Goal: Navigation & Orientation: Find specific page/section

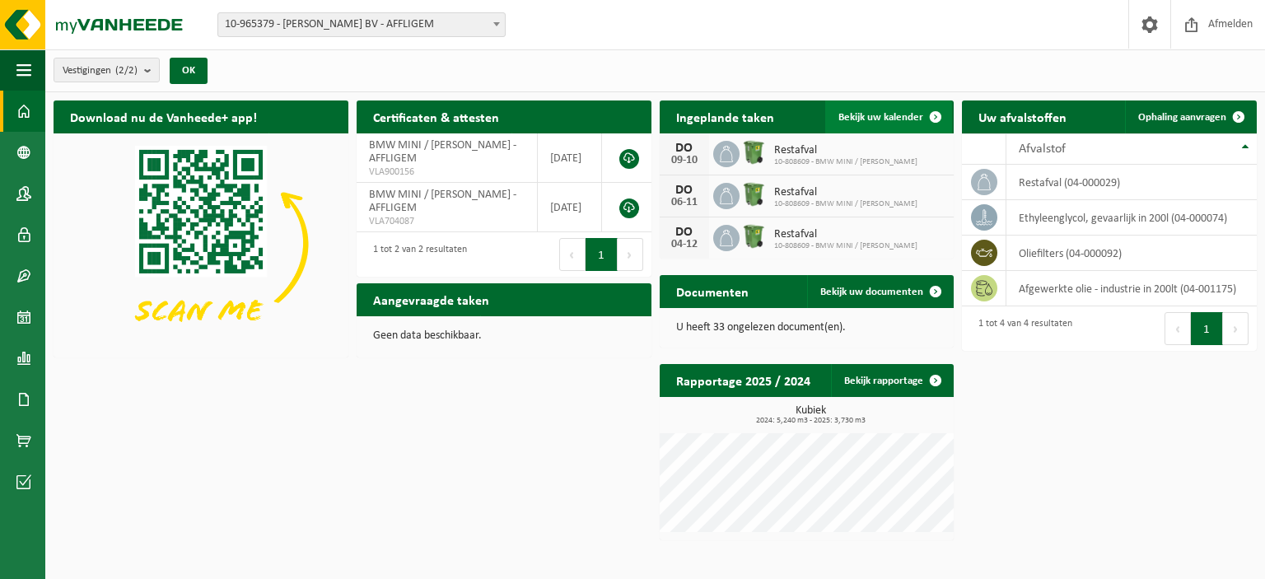
click at [902, 113] on span "Bekijk uw kalender" at bounding box center [880, 117] width 85 height 11
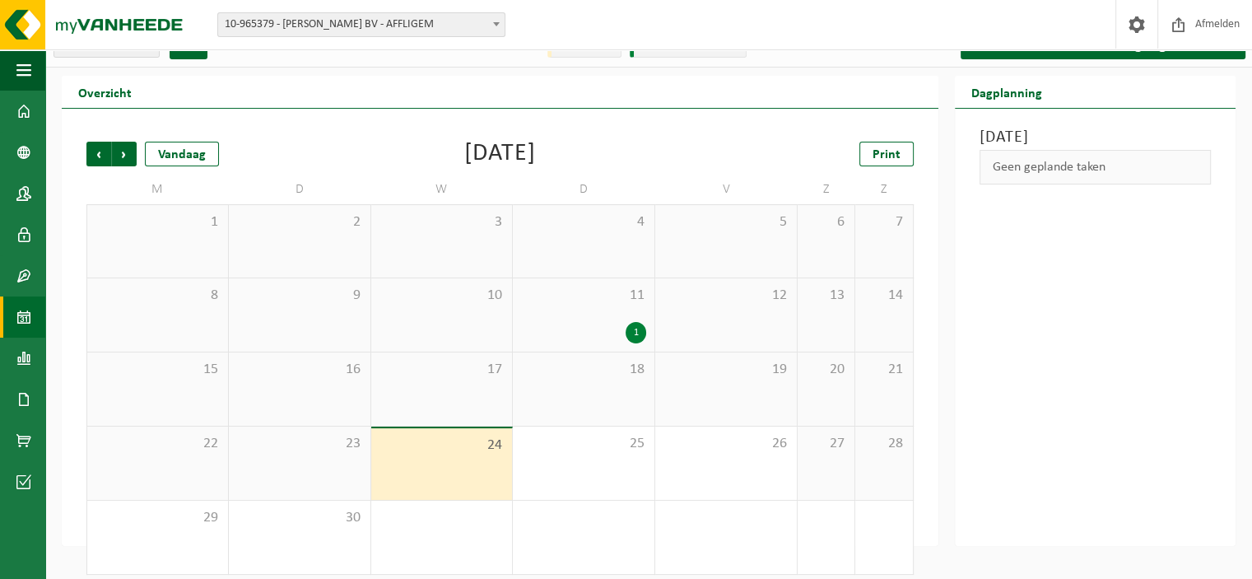
scroll to position [36, 0]
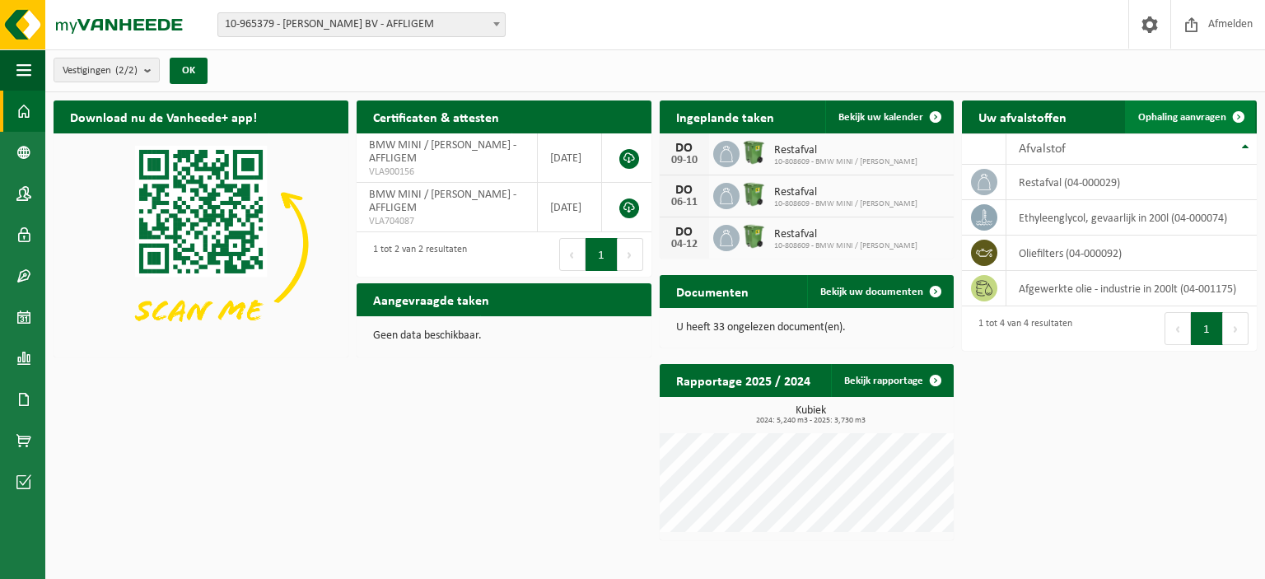
click at [1199, 119] on span "Ophaling aanvragen" at bounding box center [1182, 117] width 88 height 11
click at [153, 70] on b "submit" at bounding box center [151, 69] width 15 height 23
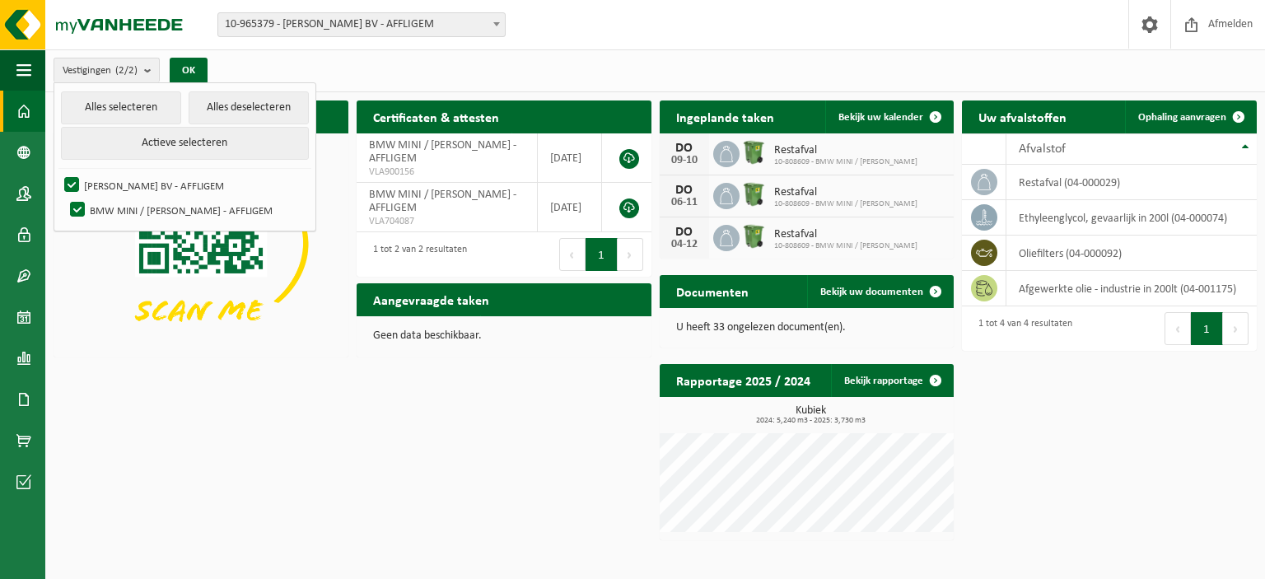
click at [129, 417] on div "Download nu de Vanheede+ app! Verberg Certificaten & attesten Bekijk uw certifi…" at bounding box center [654, 320] width 1211 height 456
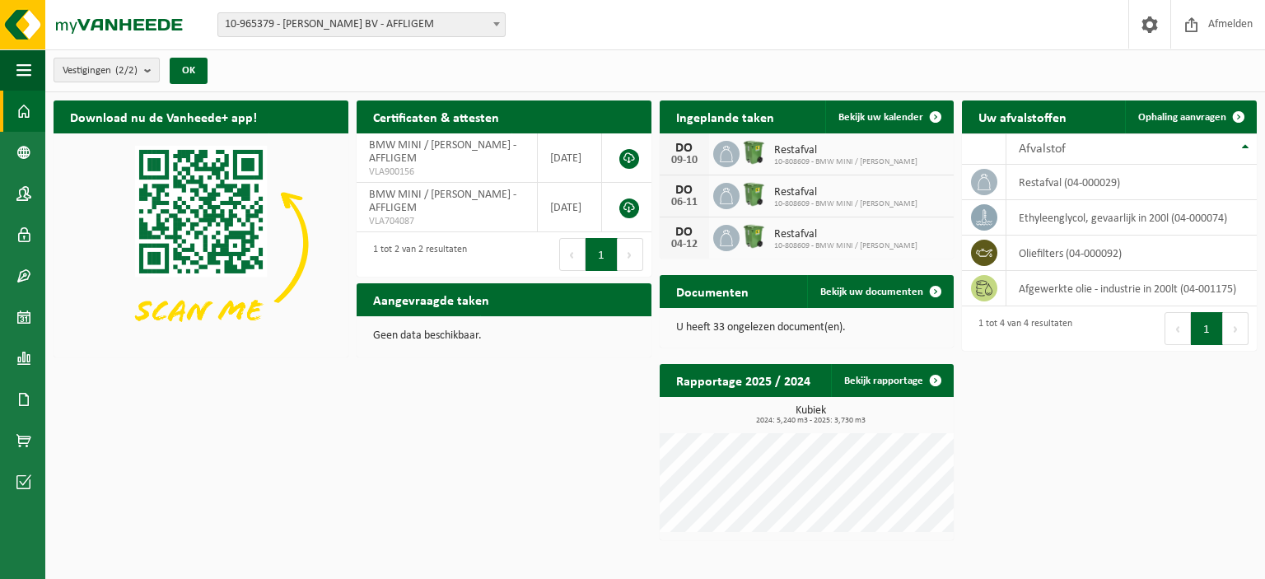
click at [151, 68] on b "submit" at bounding box center [151, 69] width 15 height 23
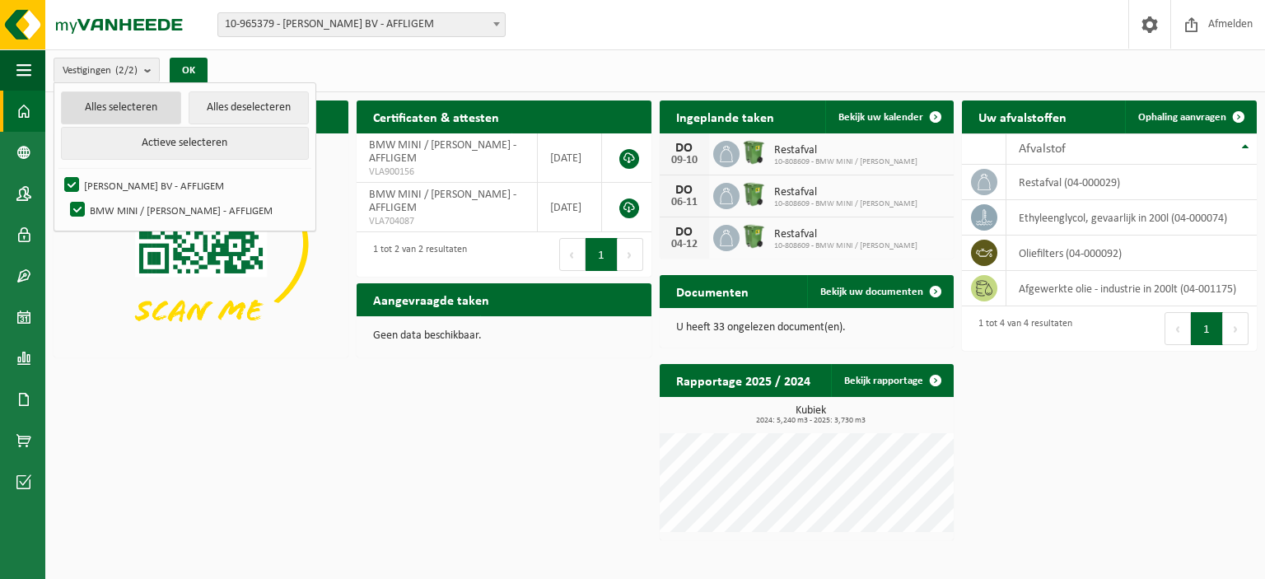
click at [120, 100] on button "Alles selecteren" at bounding box center [121, 107] width 120 height 33
click at [207, 370] on div "Download nu de Vanheede+ app! Verberg Certificaten & attesten Bekijk uw certifi…" at bounding box center [654, 320] width 1211 height 456
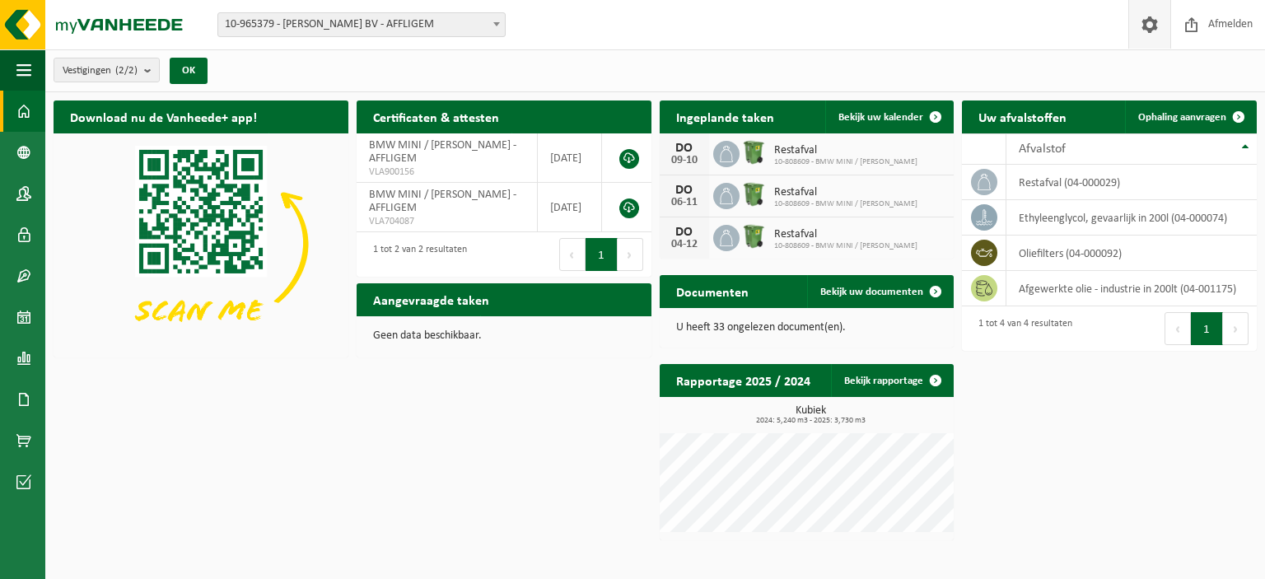
click at [1148, 32] on span at bounding box center [1149, 24] width 25 height 49
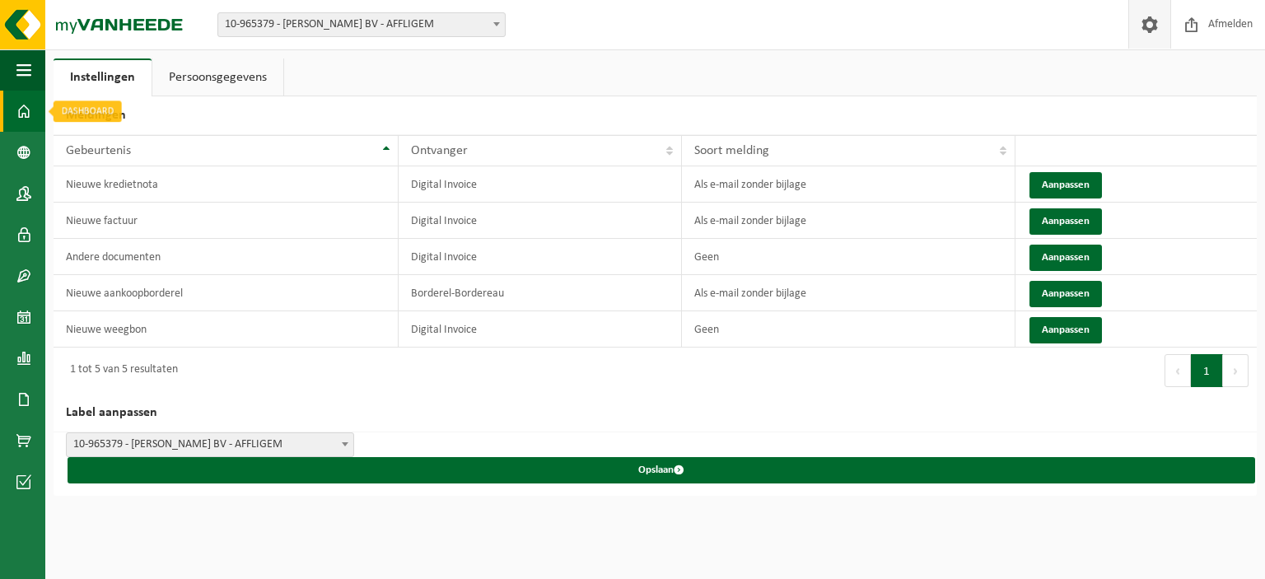
click at [23, 103] on span at bounding box center [23, 111] width 15 height 41
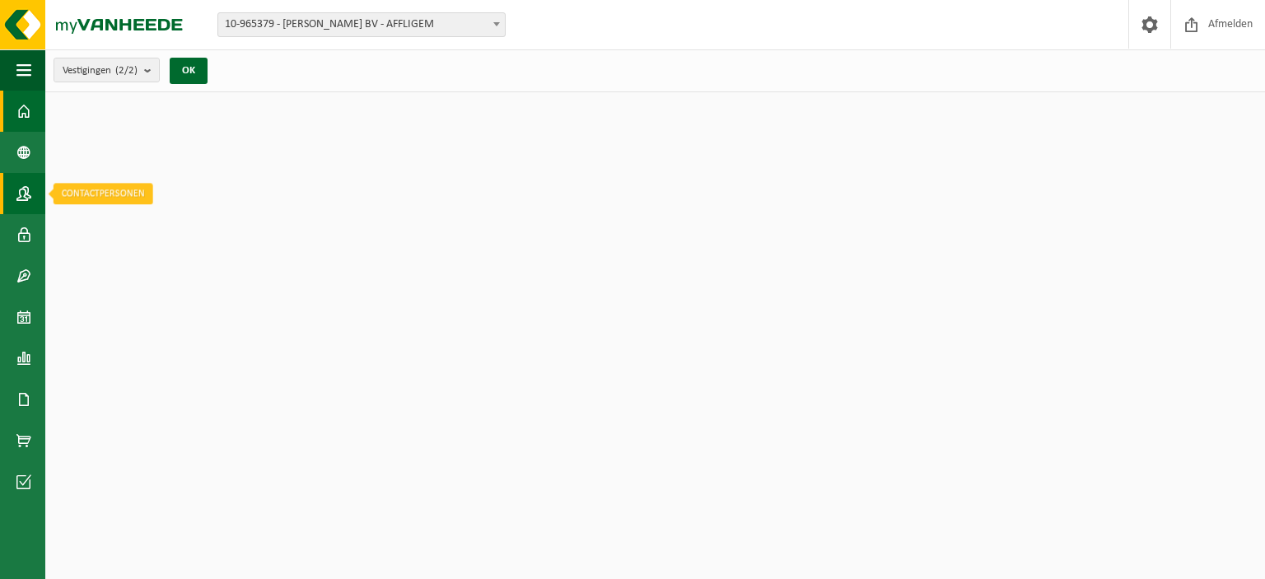
click at [21, 203] on span at bounding box center [23, 193] width 15 height 41
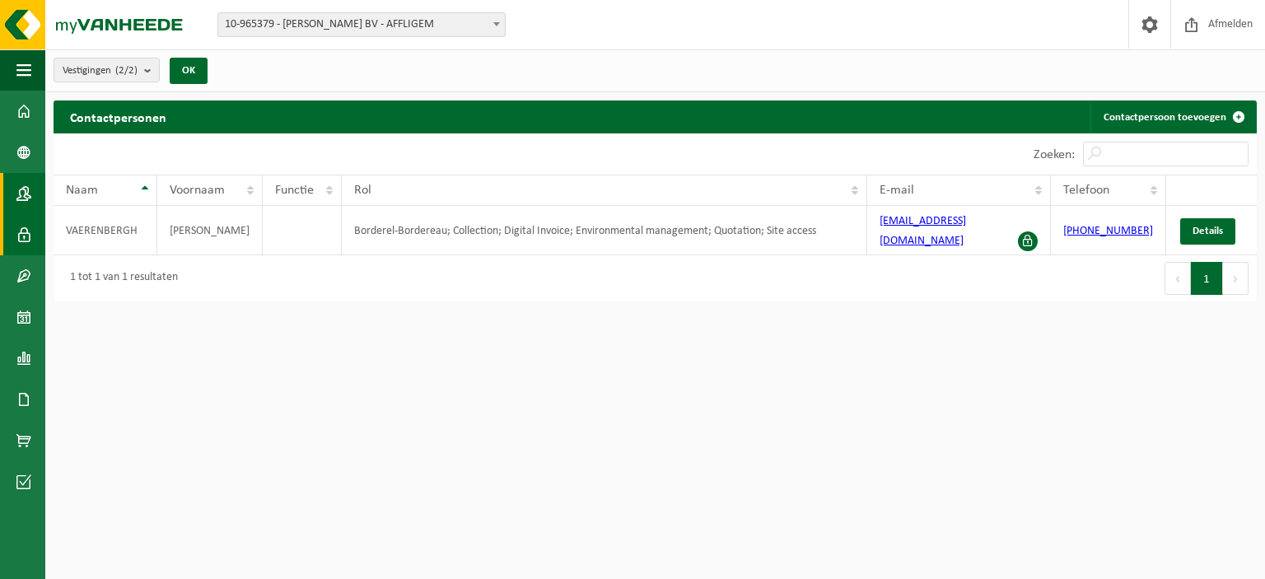
click at [26, 220] on span at bounding box center [23, 234] width 15 height 41
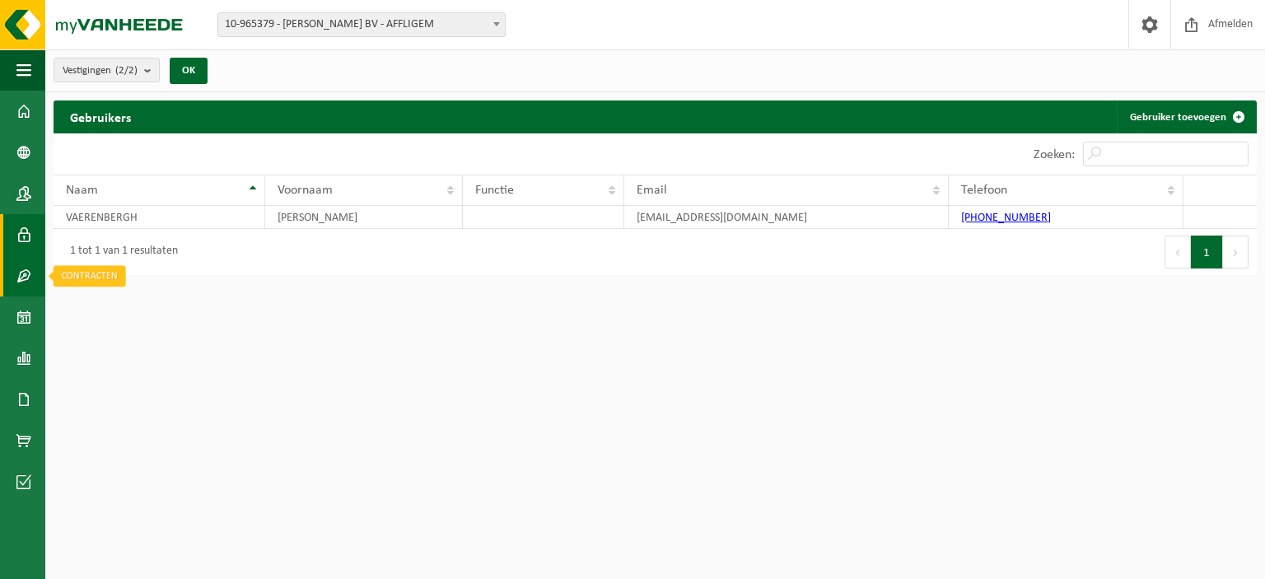
click at [25, 268] on span at bounding box center [23, 275] width 15 height 41
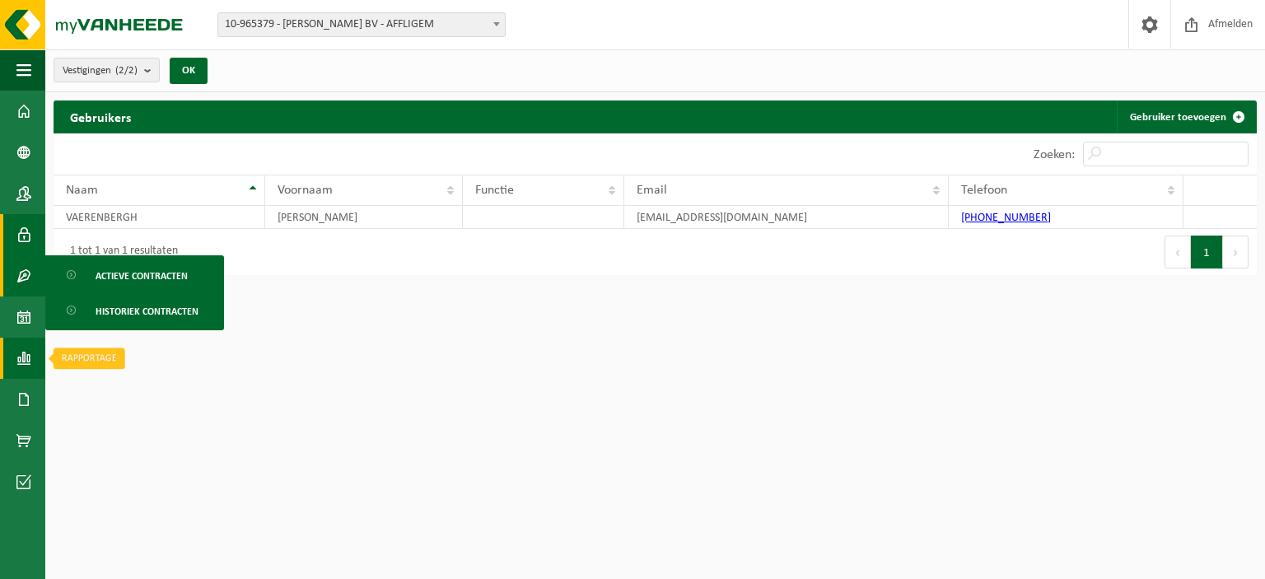
click at [27, 345] on span at bounding box center [23, 358] width 15 height 41
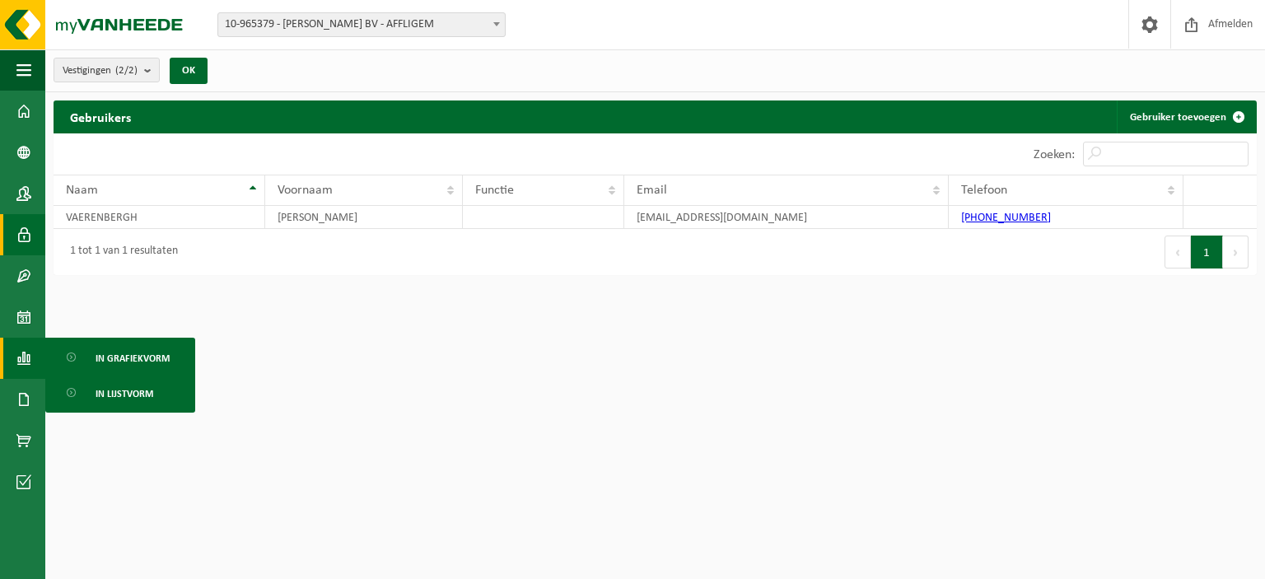
click at [301, 467] on html "Vestiging: 10-965379 - MICHAËL VAN VAERENBERGH BV - AFFLIGEM 10-808609 - BMW MI…" at bounding box center [632, 289] width 1265 height 579
click at [25, 62] on span "button" at bounding box center [23, 69] width 15 height 41
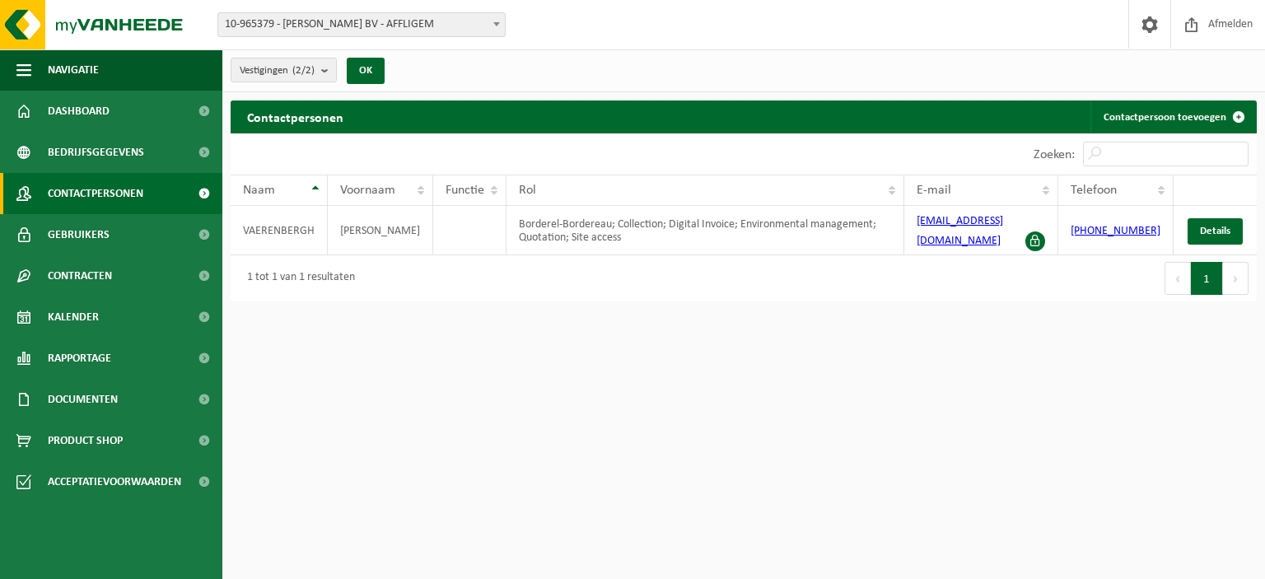
click at [473, 462] on html "Vestiging: 10-965379 - [PERSON_NAME] BV - AFFLIGEM 10-808609 - BMW MINI / [PERS…" at bounding box center [632, 289] width 1265 height 579
click at [57, 107] on span "Dashboard" at bounding box center [79, 111] width 62 height 41
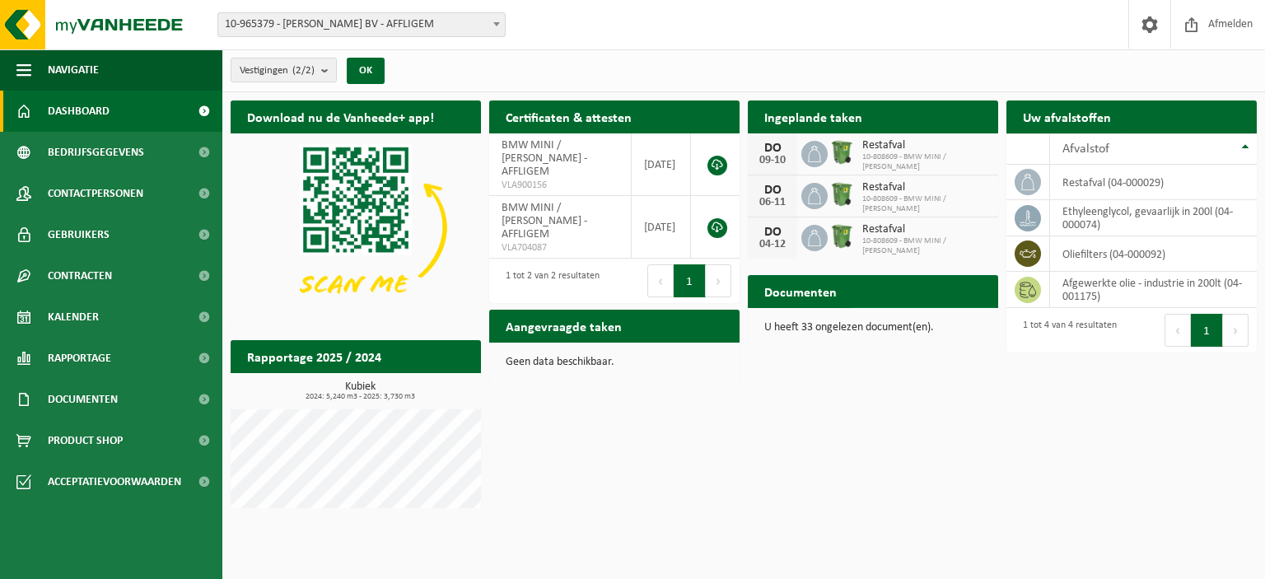
click at [885, 319] on span "Bekijk uw documenten" at bounding box center [915, 324] width 103 height 11
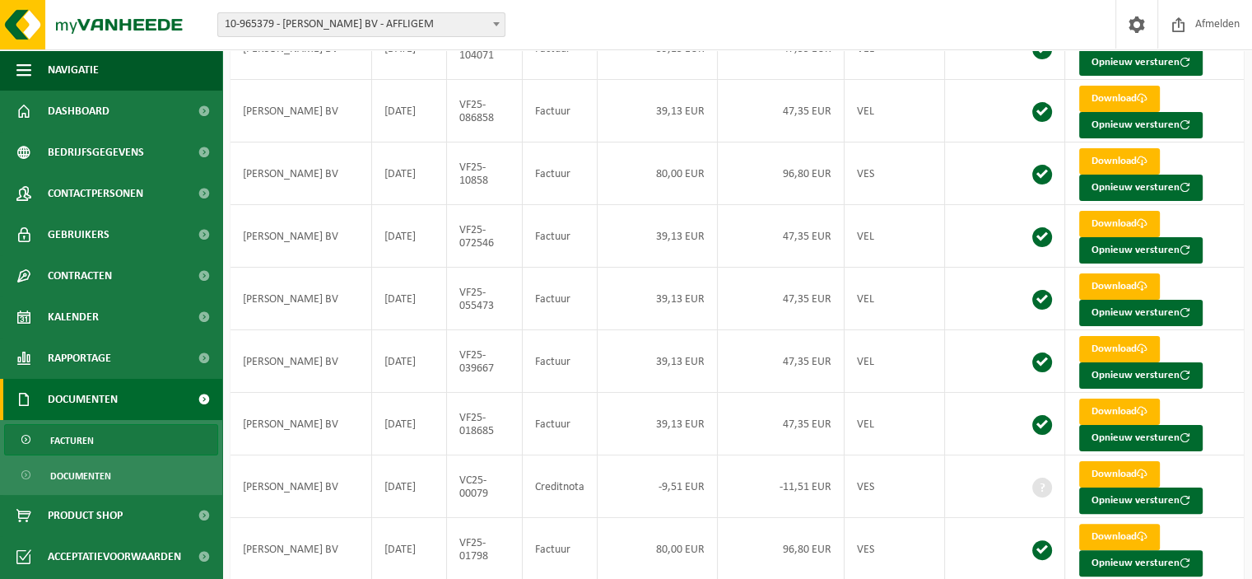
scroll to position [347, 0]
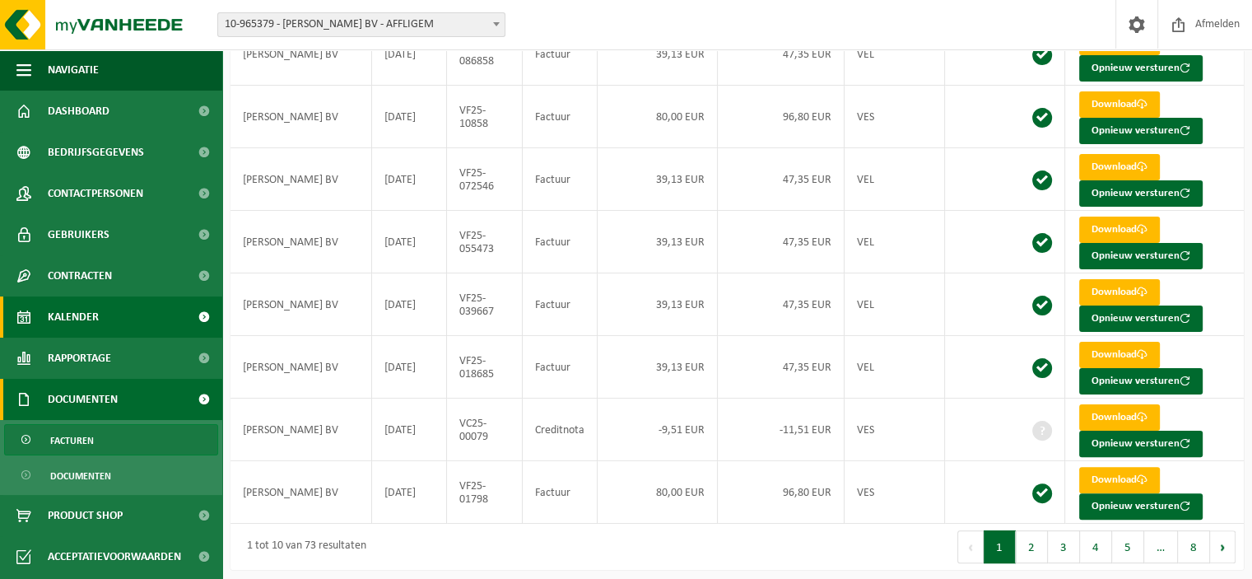
click at [104, 304] on link "Kalender" at bounding box center [111, 316] width 222 height 41
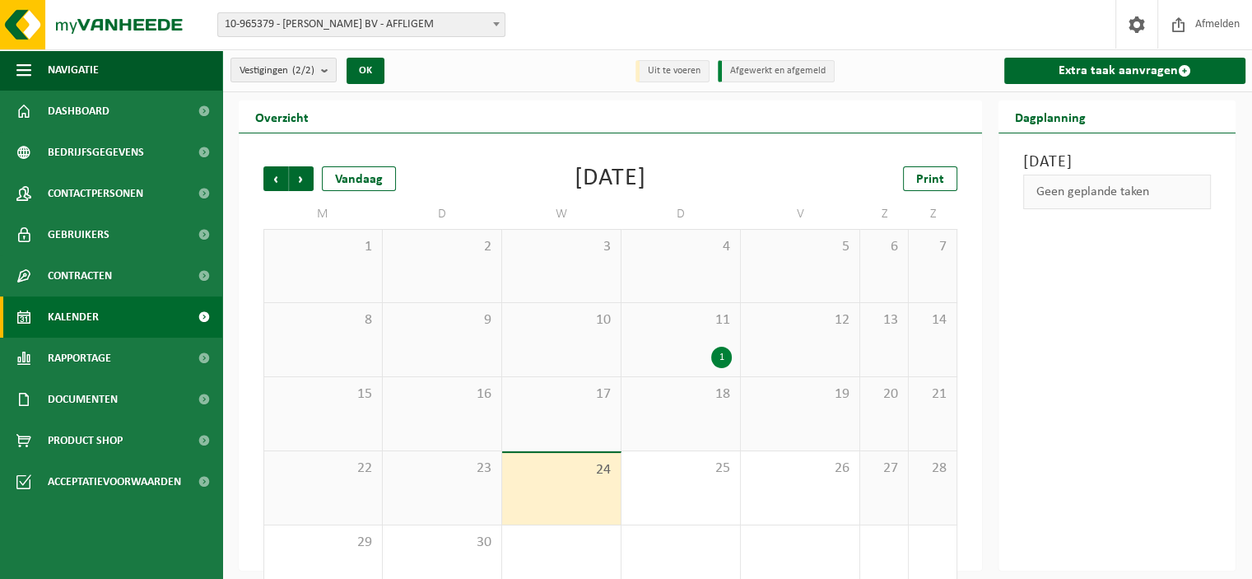
scroll to position [36, 0]
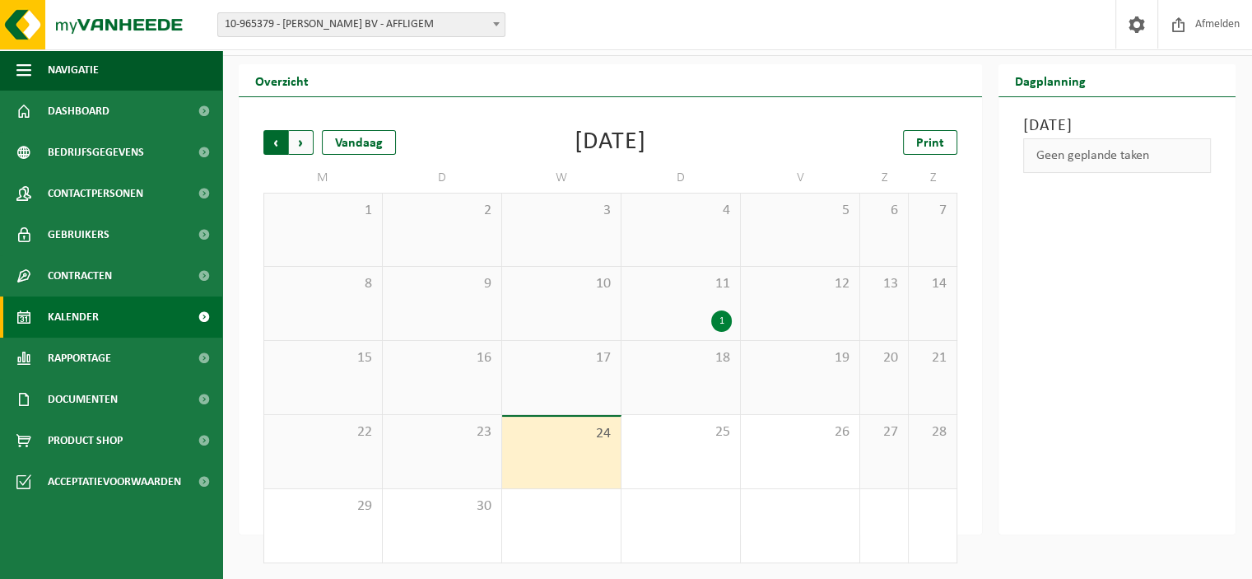
click at [306, 144] on span "Volgende" at bounding box center [301, 142] width 25 height 25
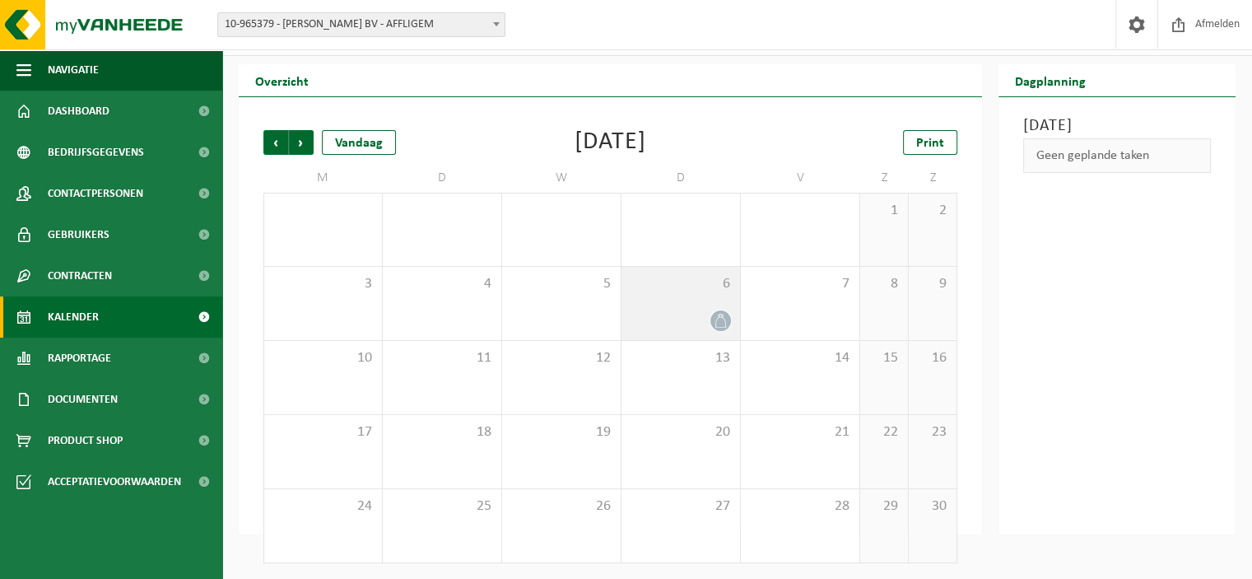
click at [718, 321] on icon at bounding box center [721, 321] width 14 height 14
